Goal: Information Seeking & Learning: Check status

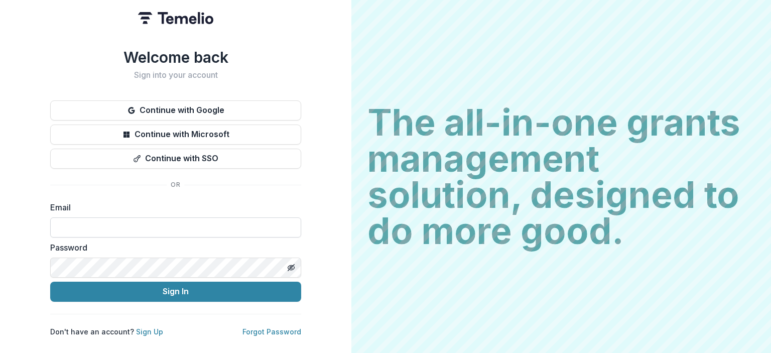
click at [128, 219] on input at bounding box center [175, 227] width 251 height 20
type input "**********"
click at [50, 282] on button "Sign In" at bounding box center [175, 292] width 251 height 20
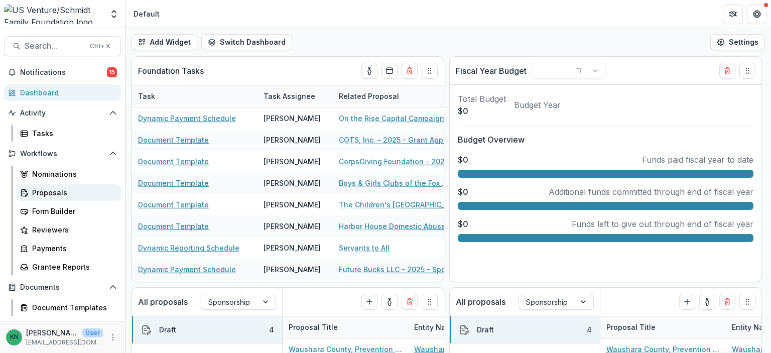
click at [48, 189] on div "Proposals" at bounding box center [72, 192] width 81 height 11
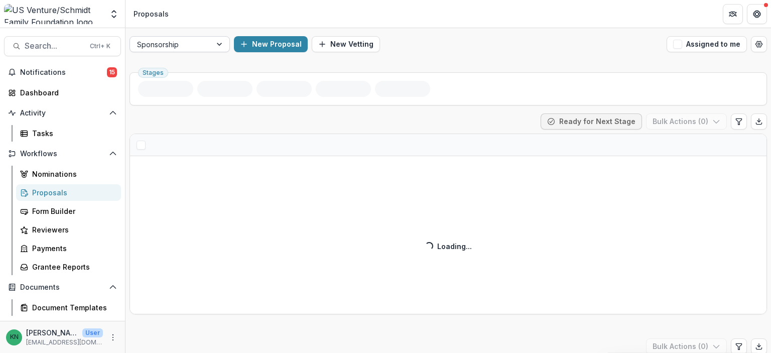
click at [218, 45] on div at bounding box center [220, 44] width 18 height 15
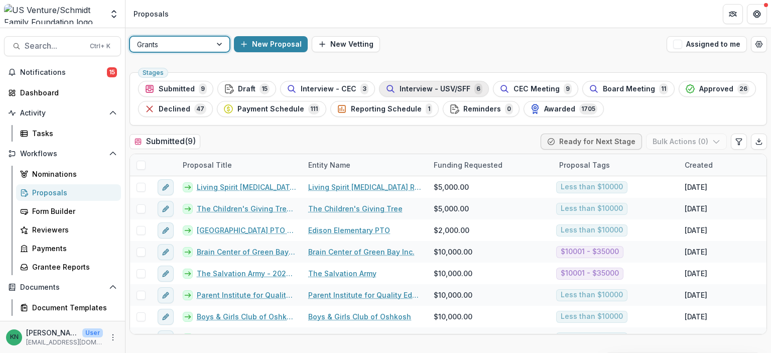
click at [430, 86] on span "Interview - USV/SFF" at bounding box center [434, 89] width 71 height 9
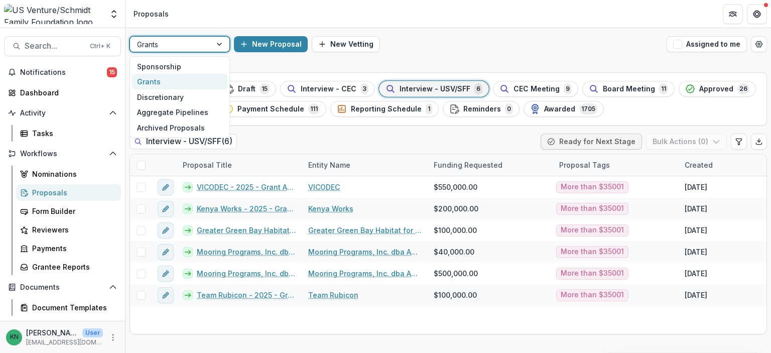
click at [221, 45] on div at bounding box center [220, 44] width 18 height 15
click at [192, 60] on div "Sponsorship" at bounding box center [179, 67] width 95 height 16
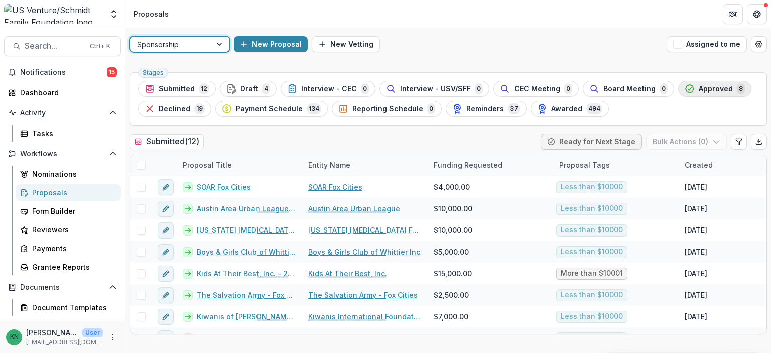
click at [699, 88] on span "Approved" at bounding box center [716, 89] width 34 height 9
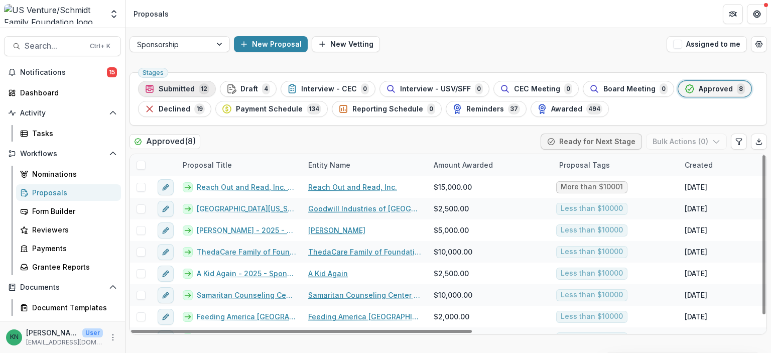
click at [175, 85] on span "Submitted" at bounding box center [177, 89] width 36 height 9
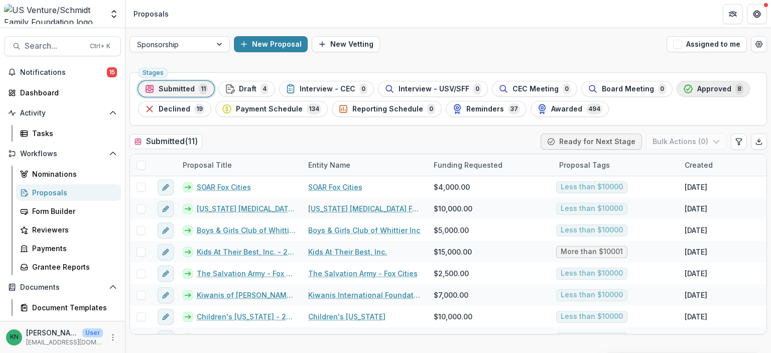
click at [703, 88] on span "Approved" at bounding box center [714, 89] width 34 height 9
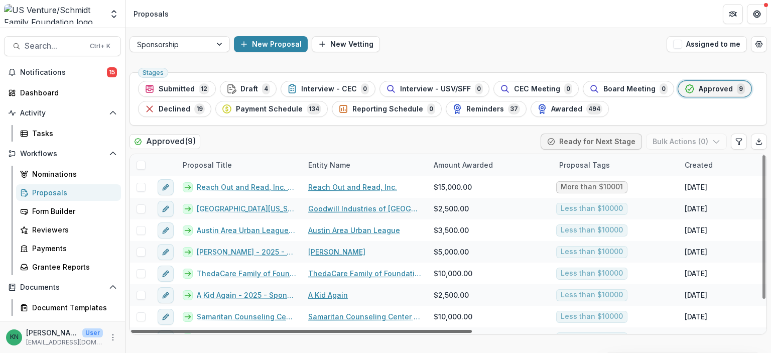
drag, startPoint x: 320, startPoint y: 332, endPoint x: 220, endPoint y: 327, distance: 100.0
click at [276, 333] on div at bounding box center [301, 331] width 341 height 3
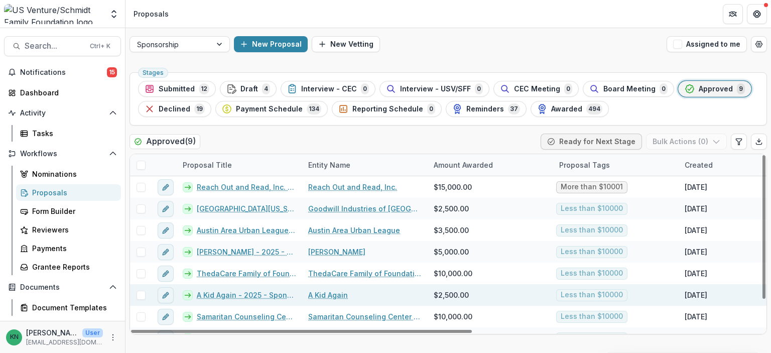
click at [237, 292] on link "A Kid Again - 2025 - Sponsorship Application Grant" at bounding box center [246, 295] width 99 height 11
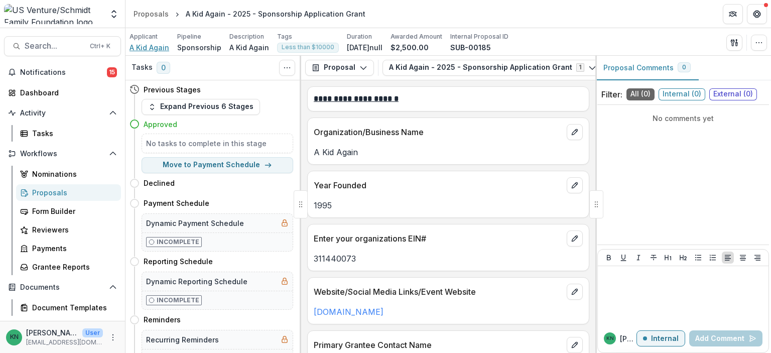
click at [161, 47] on span "A Kid Again" at bounding box center [149, 47] width 40 height 11
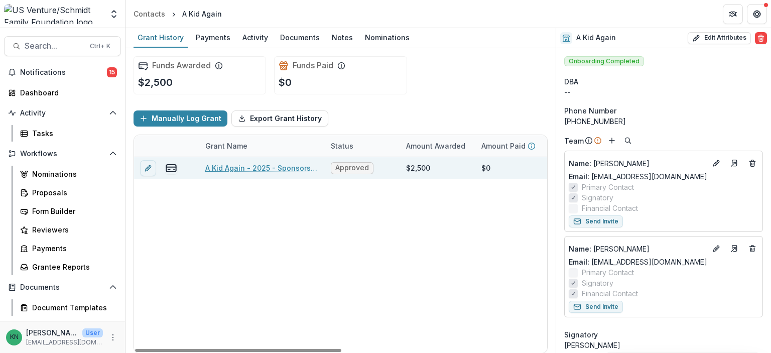
click at [243, 168] on link "A Kid Again - 2025 - Sponsorship Application Grant" at bounding box center [261, 168] width 113 height 11
